Goal: Browse casually

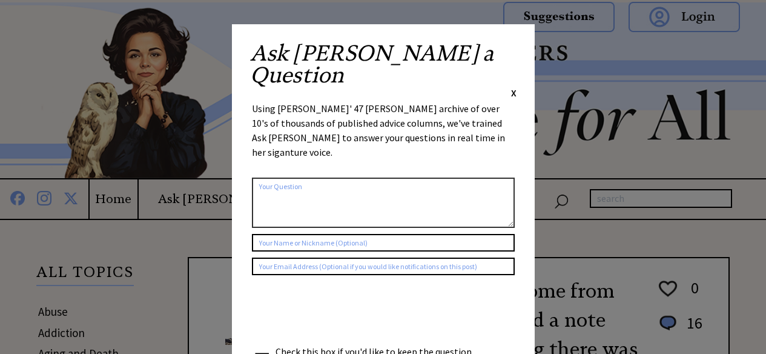
scroll to position [9, 0]
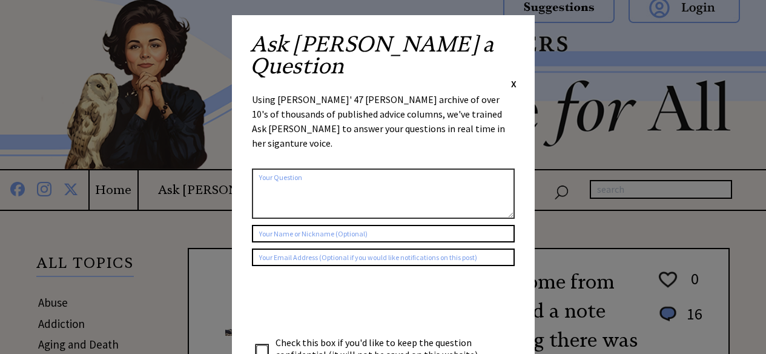
click at [511, 77] on span "X" at bounding box center [513, 83] width 5 height 12
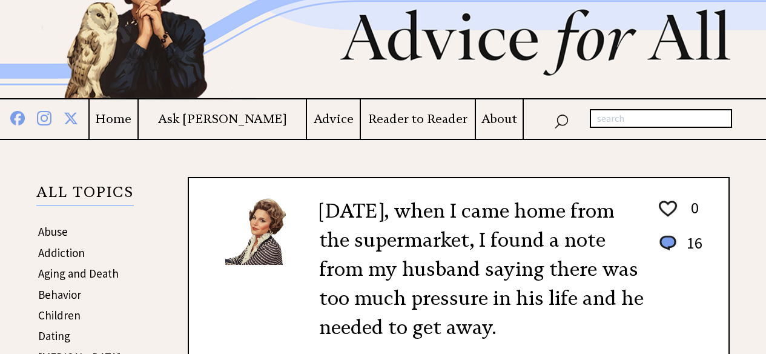
scroll to position [0, 0]
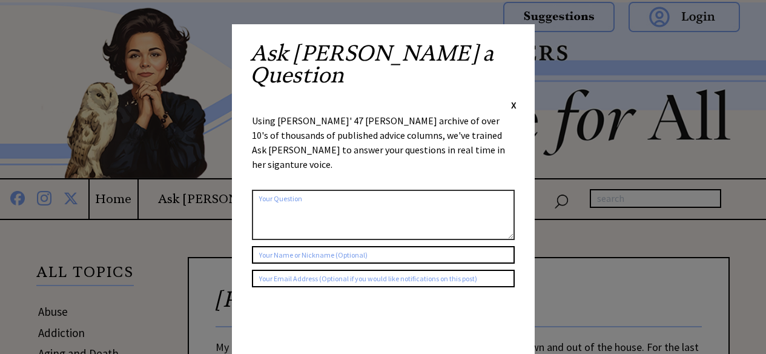
click at [514, 99] on span "X" at bounding box center [513, 105] width 5 height 12
